Goal: Transaction & Acquisition: Subscribe to service/newsletter

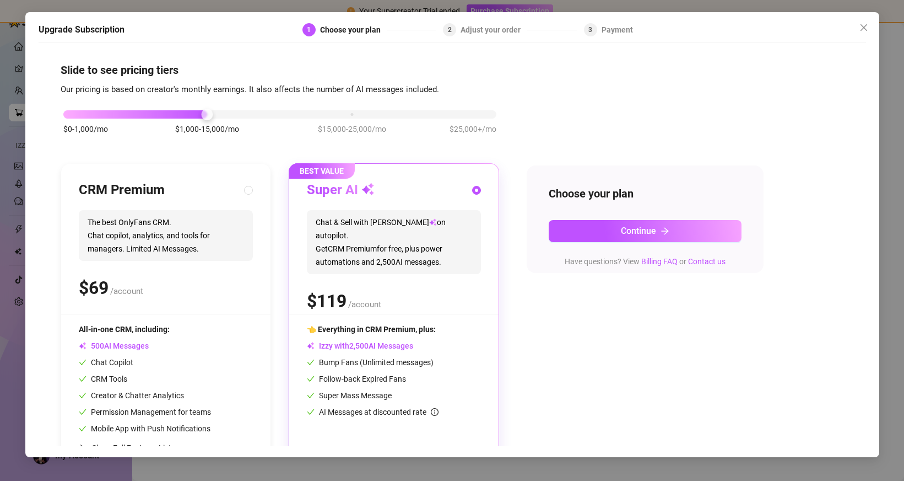
click at [175, 291] on div "$ /account" at bounding box center [166, 288] width 174 height 28
radio input "true"
radio input "false"
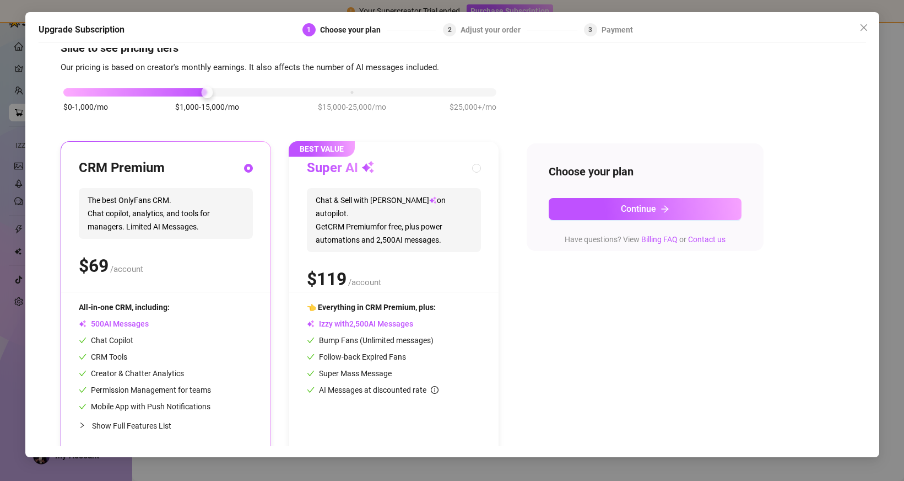
scroll to position [14, 0]
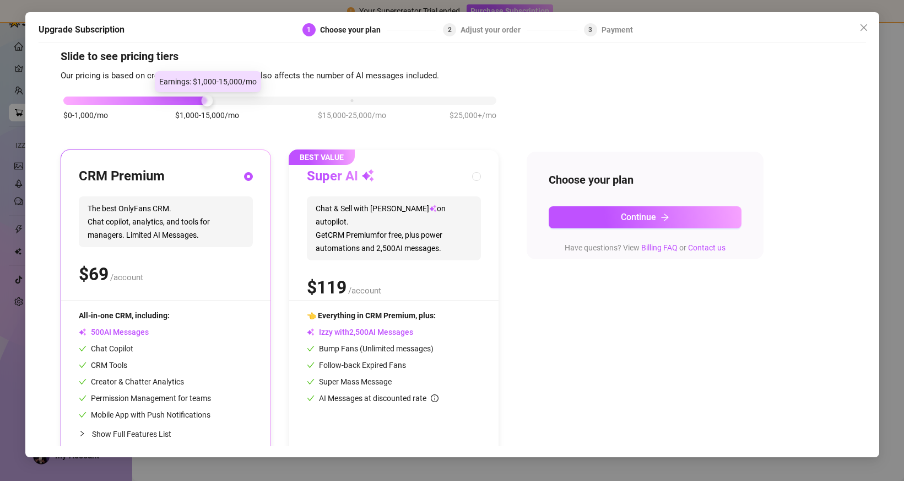
drag, startPoint x: 211, startPoint y: 99, endPoint x: 267, endPoint y: 95, distance: 56.9
click at [267, 95] on div "$0-1,000/mo $1,000-15,000/mo $15,000-25,000/mo $25,000+/mo" at bounding box center [279, 97] width 433 height 7
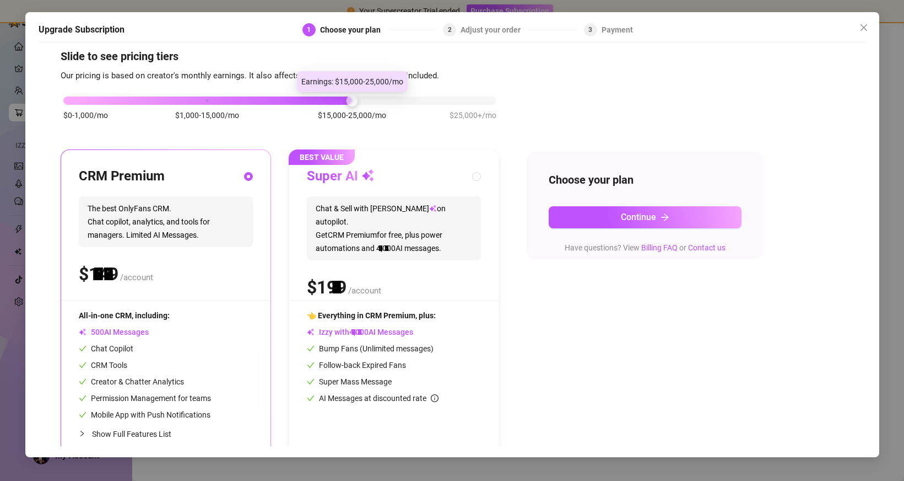
drag, startPoint x: 255, startPoint y: 95, endPoint x: 333, endPoint y: 109, distance: 80.1
click at [335, 101] on div "$0-1,000/mo $1,000-15,000/mo $15,000-25,000/mo $25,000+/mo" at bounding box center [279, 97] width 433 height 7
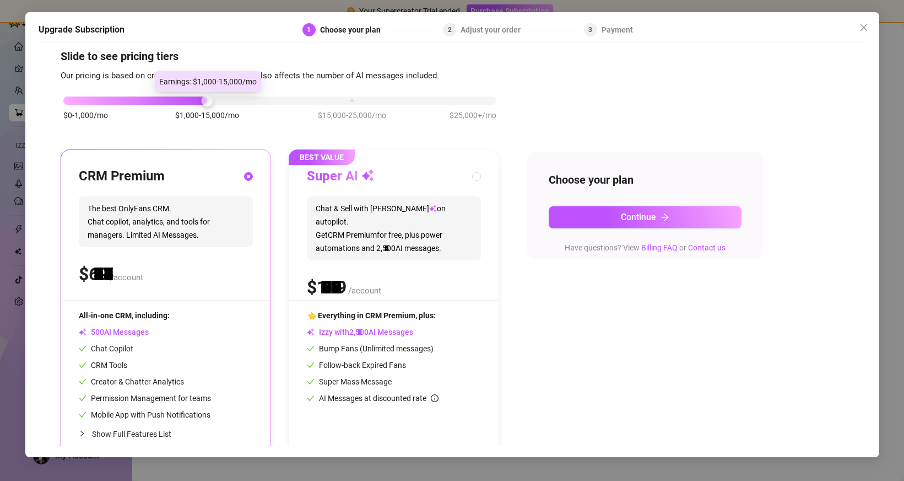
drag, startPoint x: 351, startPoint y: 99, endPoint x: 144, endPoint y: 95, distance: 206.7
click at [147, 96] on div "$0-1,000/mo $1,000-15,000/mo $15,000-25,000/mo $25,000+/mo" at bounding box center [279, 97] width 433 height 7
drag, startPoint x: 202, startPoint y: 96, endPoint x: 153, endPoint y: 93, distance: 49.2
click at [153, 93] on div "$0-1,000/mo $1,000-15,000/mo $15,000-25,000/mo $25,000+/mo" at bounding box center [280, 114] width 439 height 62
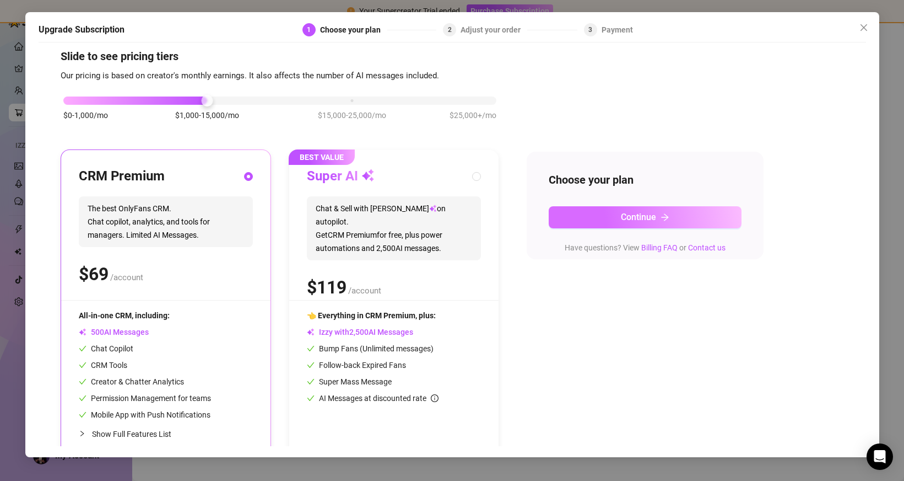
click at [567, 206] on button "Continue" at bounding box center [645, 217] width 193 height 22
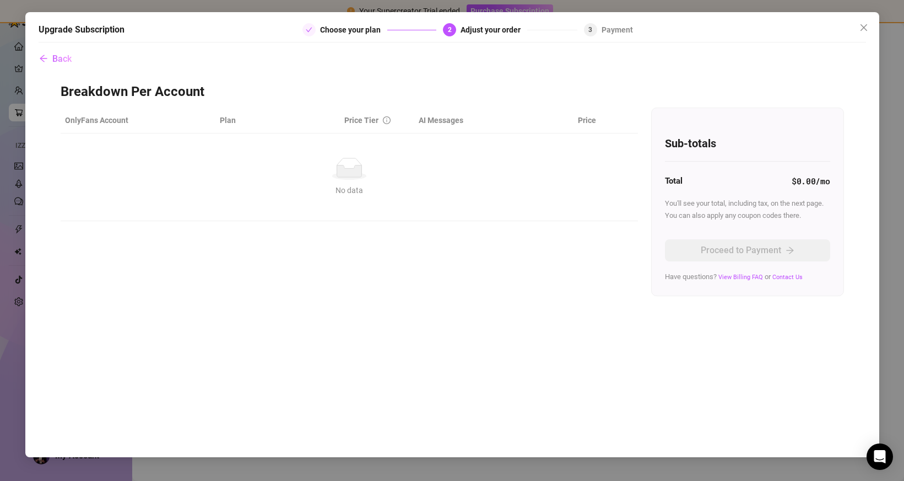
scroll to position [0, 0]
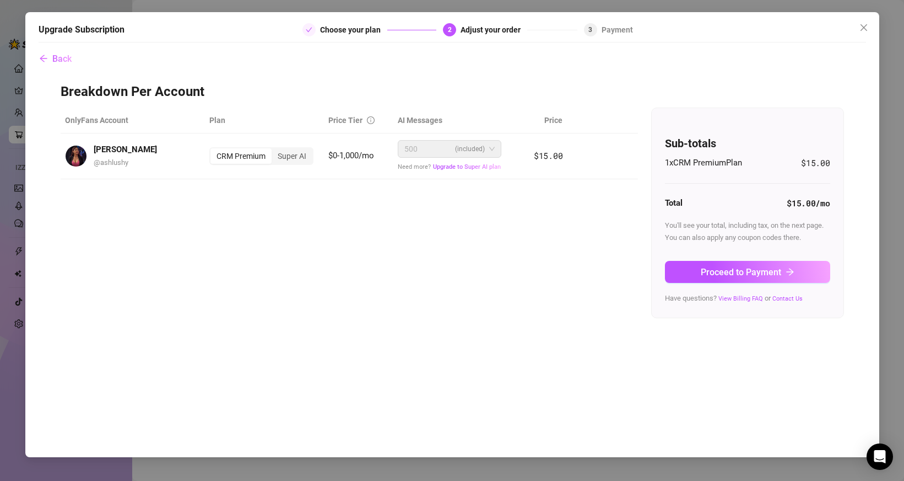
click at [53, 65] on button "Back" at bounding box center [56, 59] width 34 height 22
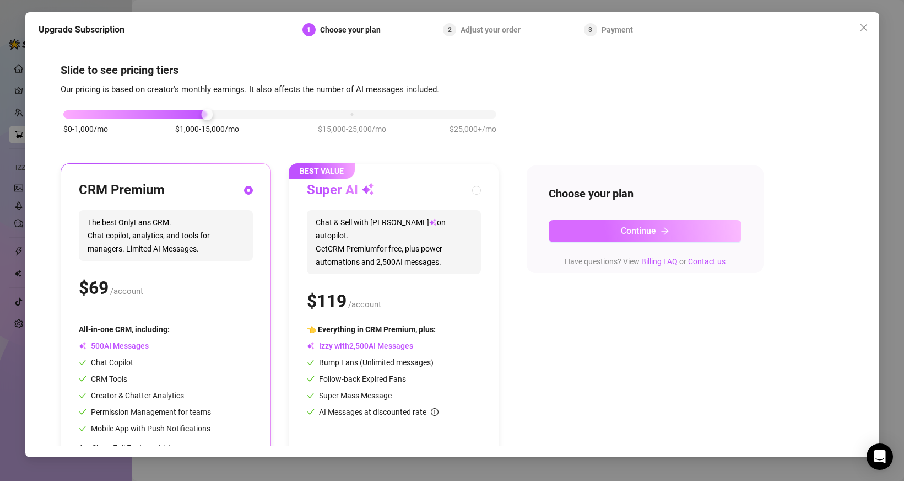
click at [693, 230] on button "Continue" at bounding box center [645, 231] width 193 height 22
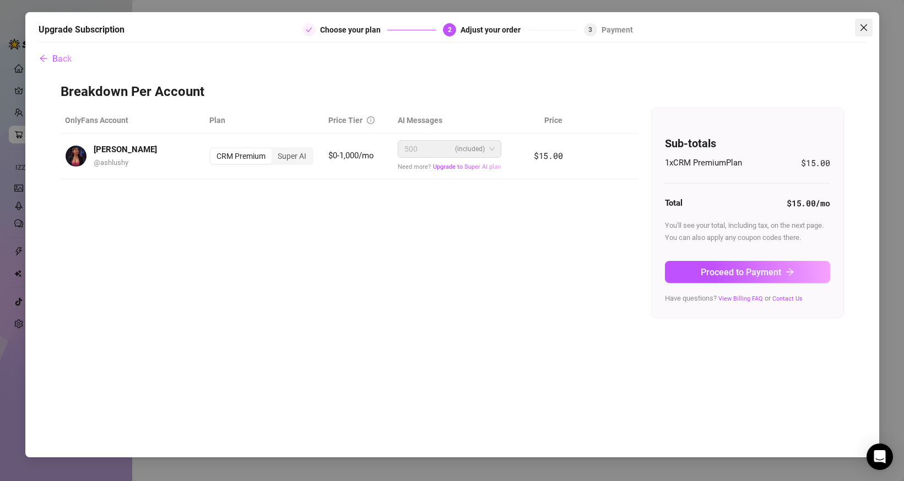
click at [858, 23] on button "Close" at bounding box center [864, 28] width 18 height 18
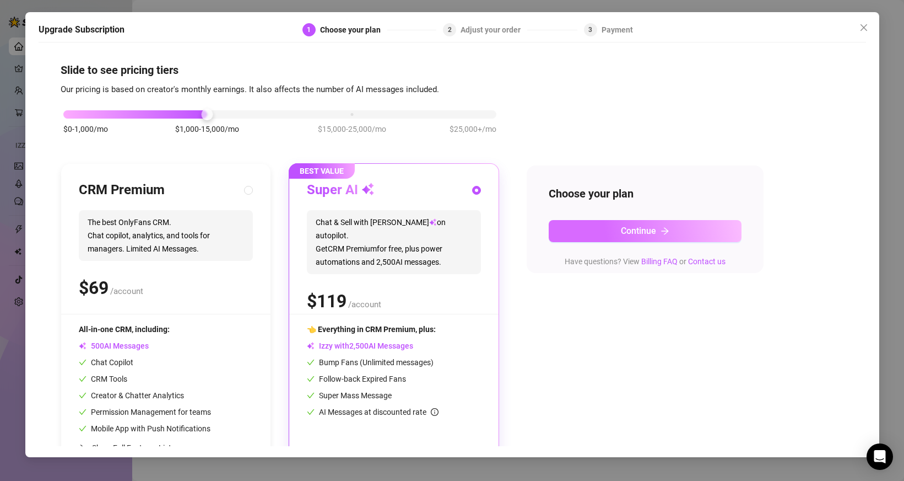
click at [673, 228] on button "Continue" at bounding box center [645, 231] width 193 height 22
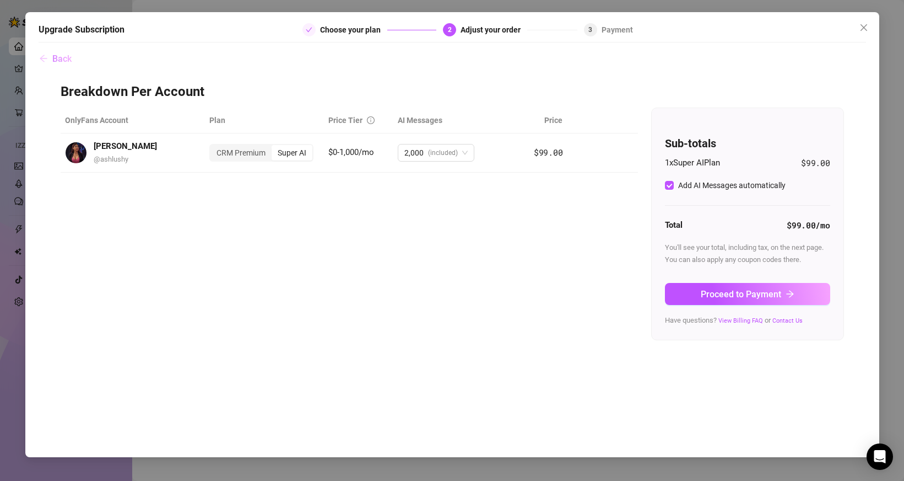
click at [70, 58] on span "Back" at bounding box center [61, 58] width 19 height 10
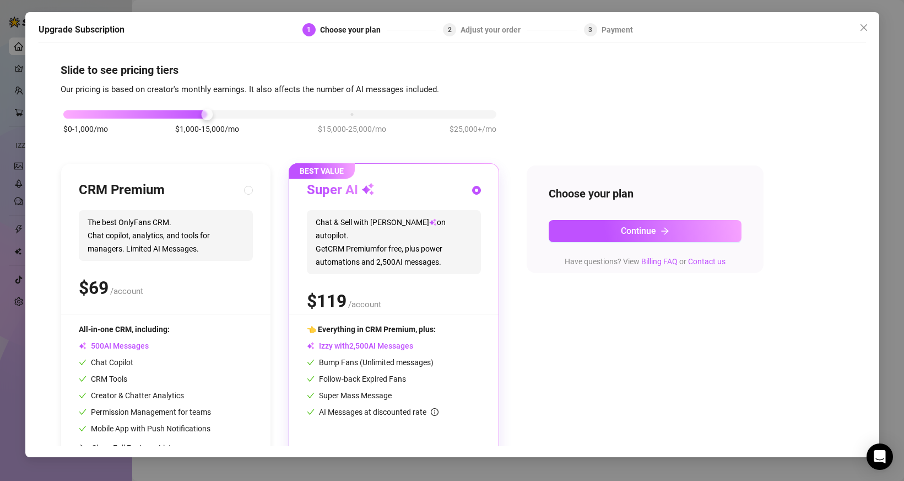
click at [211, 325] on div "All-in-one CRM, including:" at bounding box center [145, 329] width 132 height 12
radio input "true"
radio input "false"
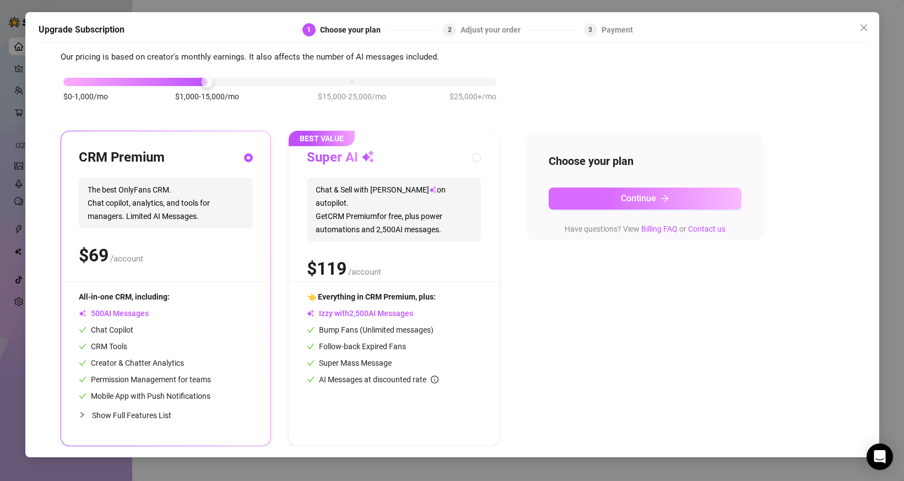
click at [596, 193] on button "Continue" at bounding box center [645, 198] width 193 height 22
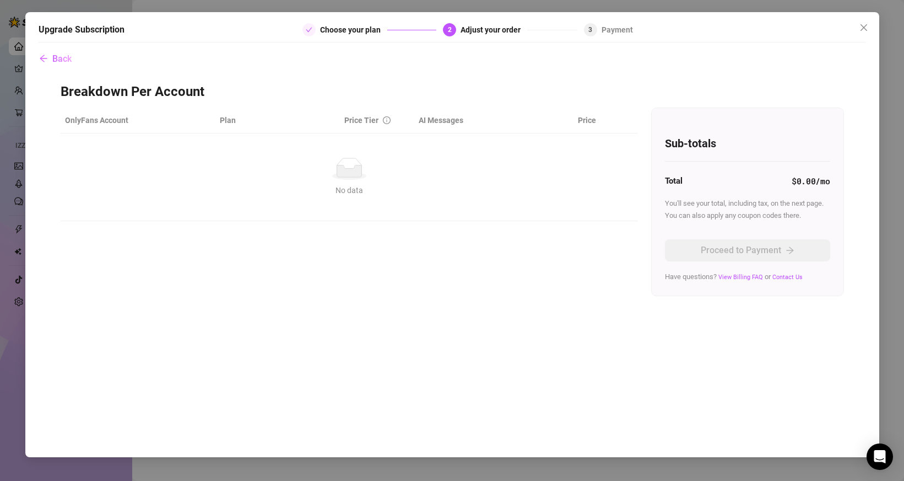
scroll to position [0, 0]
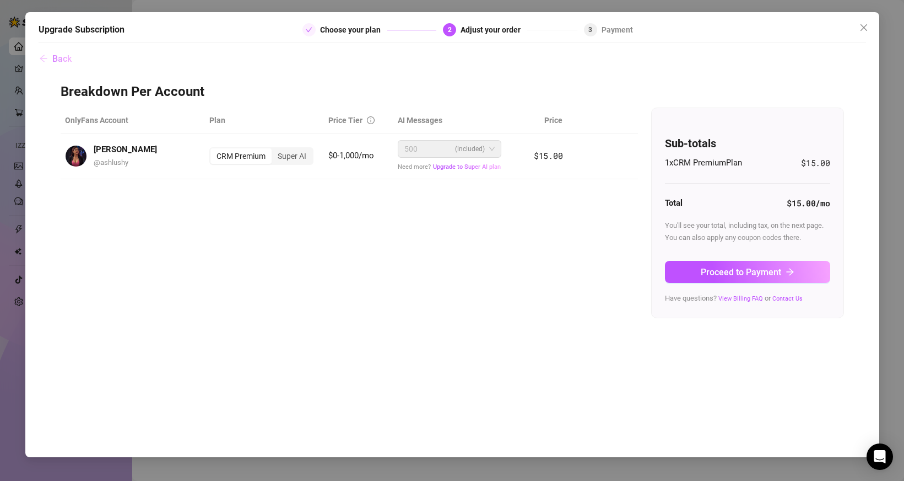
click at [62, 67] on button "Back" at bounding box center [56, 59] width 34 height 22
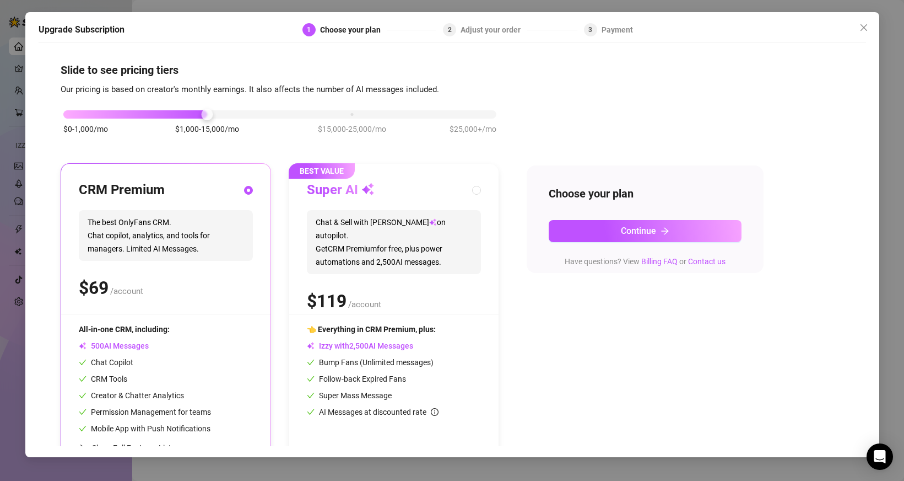
click at [326, 195] on h3 "Super AI" at bounding box center [341, 190] width 68 height 18
radio input "false"
radio input "true"
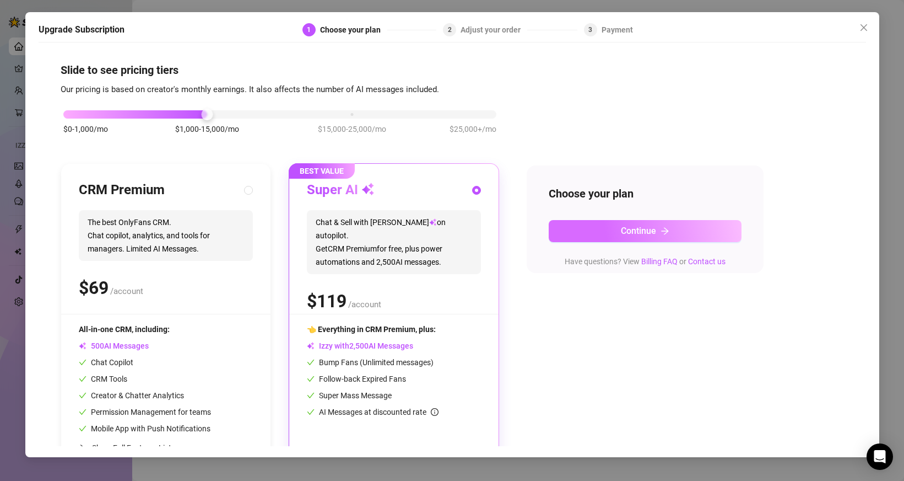
click at [713, 232] on button "Continue" at bounding box center [645, 231] width 193 height 22
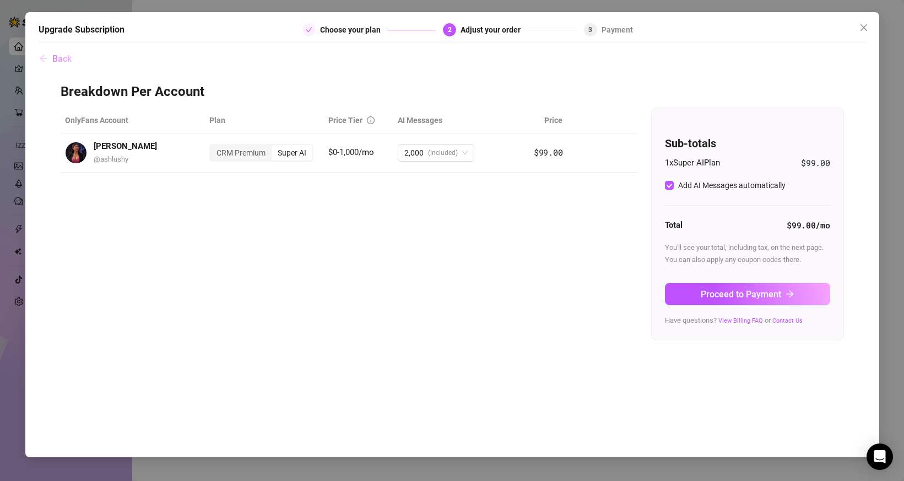
click at [52, 52] on button "Back" at bounding box center [56, 59] width 34 height 22
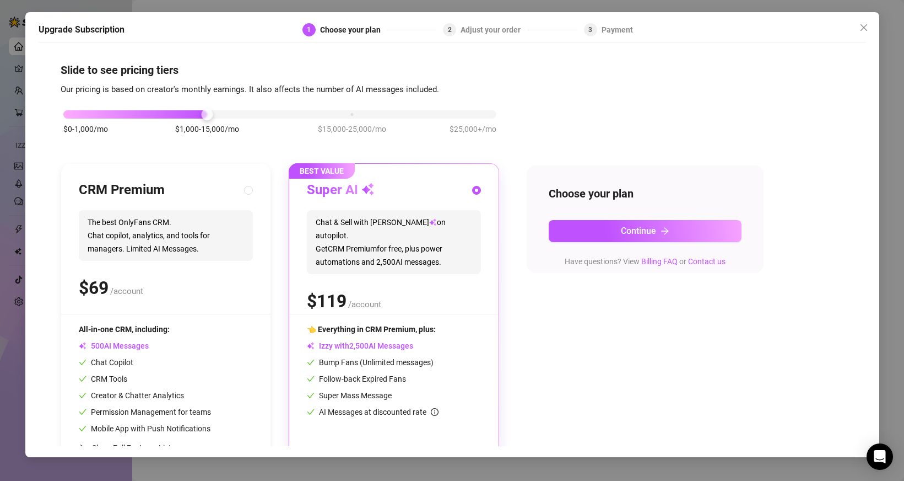
click at [111, 118] on div "$0-1,000/mo $1,000-15,000/mo $15,000-25,000/mo $25,000+/mo" at bounding box center [280, 127] width 439 height 62
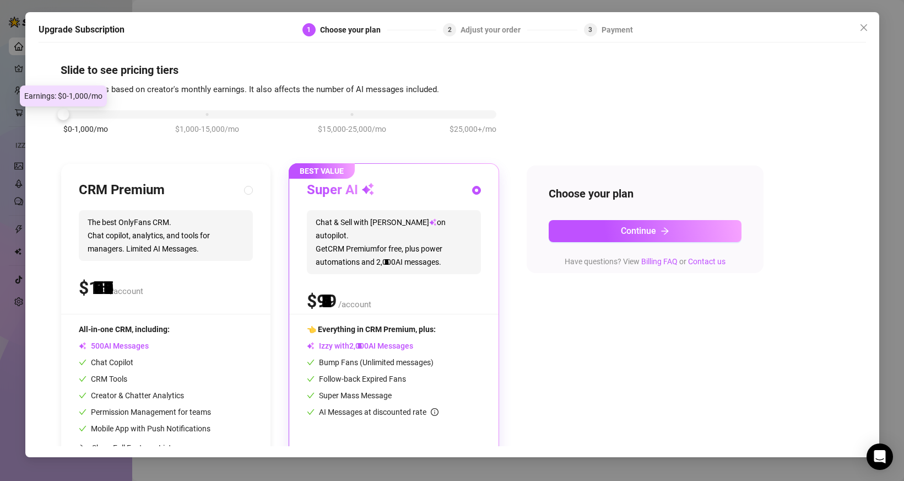
drag, startPoint x: 111, startPoint y: 117, endPoint x: 76, endPoint y: 115, distance: 34.8
click at [76, 115] on div "$0-1,000/mo $1,000-15,000/mo $15,000-25,000/mo $25,000+/mo" at bounding box center [279, 111] width 433 height 7
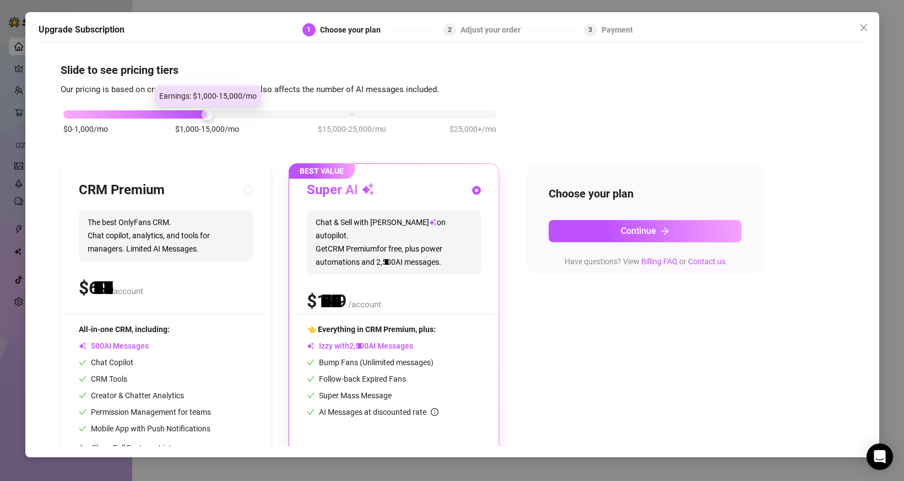
drag, startPoint x: 79, startPoint y: 115, endPoint x: 165, endPoint y: 118, distance: 86.6
click at [165, 118] on div "$0-1,000/mo $1,000-15,000/mo $15,000-25,000/mo $25,000+/mo" at bounding box center [280, 127] width 439 height 62
click at [595, 250] on div "Choose your plan Continue Have questions? View Billing FAQ or Contact us" at bounding box center [645, 218] width 237 height 107
click at [595, 242] on div "Choose your plan Continue Have questions? View Billing FAQ or Contact us" at bounding box center [645, 218] width 237 height 107
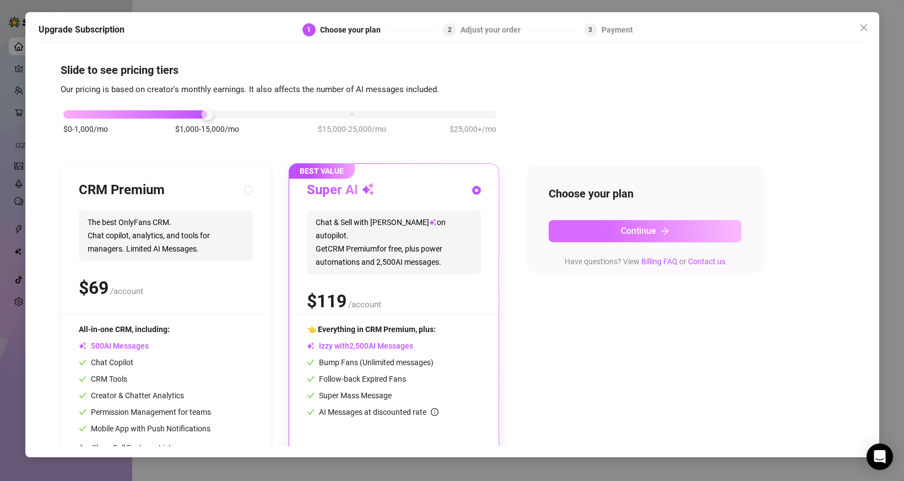
click at [595, 222] on button "Continue" at bounding box center [645, 231] width 193 height 22
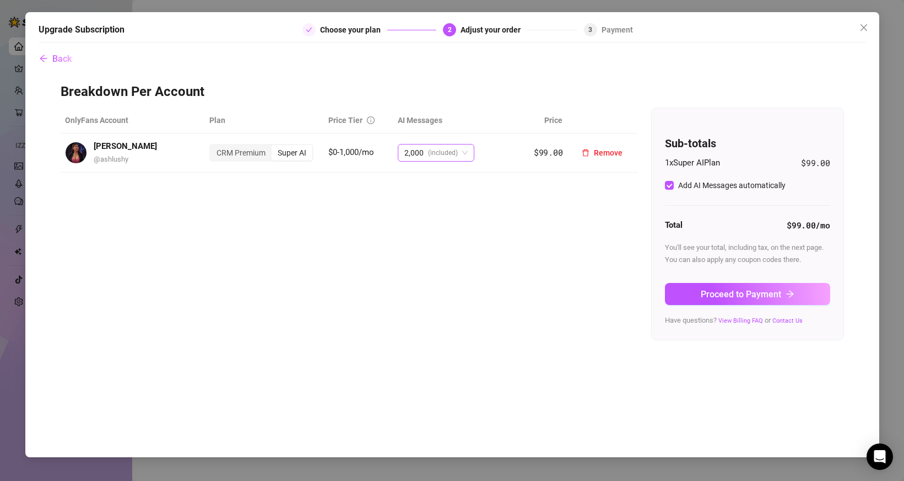
click at [452, 156] on span "(included)" at bounding box center [443, 152] width 30 height 17
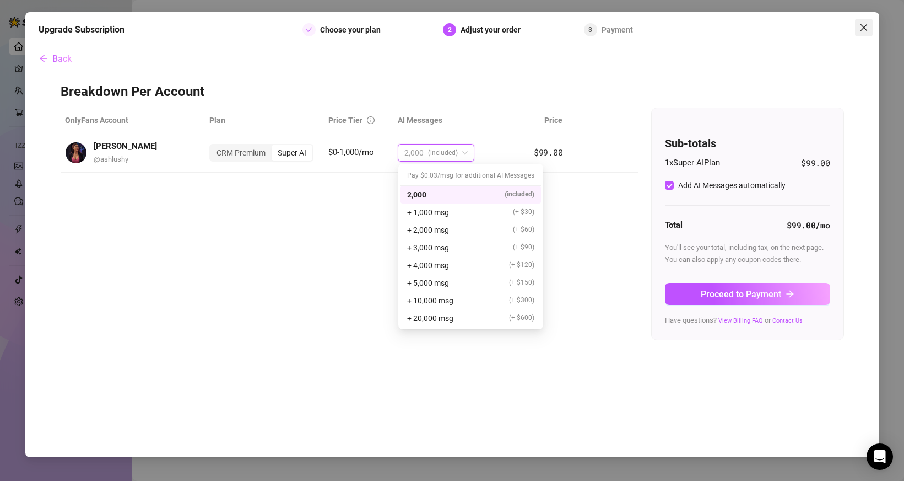
click at [862, 26] on icon "close" at bounding box center [864, 27] width 9 height 9
